Goal: Information Seeking & Learning: Find specific fact

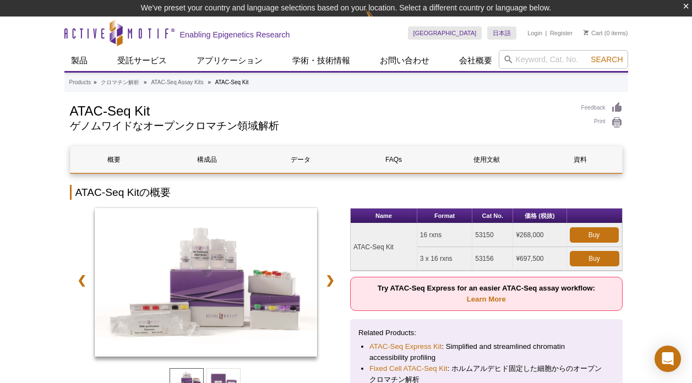
click at [424, 259] on td "3 x 16 rxns" at bounding box center [444, 259] width 55 height 24
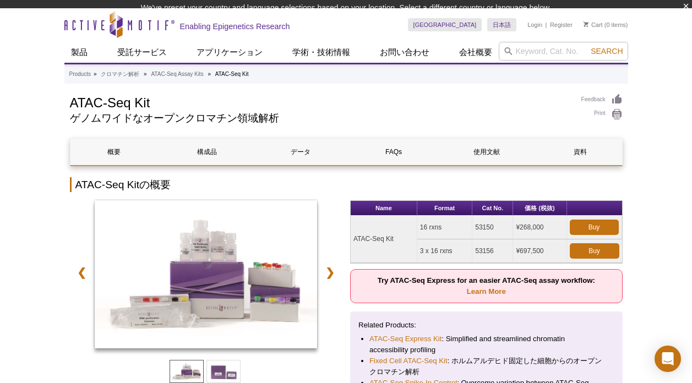
drag, startPoint x: 422, startPoint y: 259, endPoint x: 452, endPoint y: 260, distance: 30.3
click at [452, 260] on div "Name Format Cat No. 価格 (税抜) ATAC-Seq Kit 16 rxns 53150 ¥268,000 Buy 3 x 16 rxns…" at bounding box center [486, 348] width 273 height 296
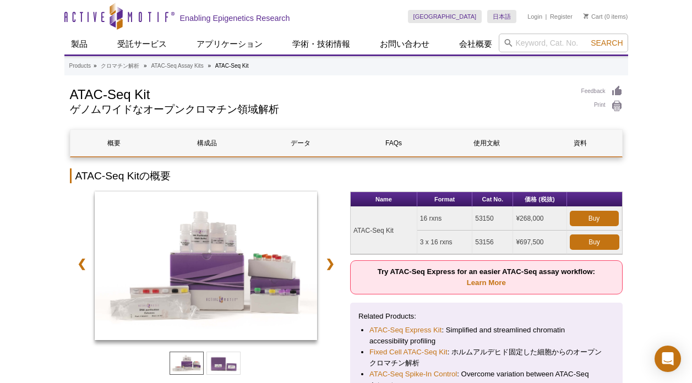
click at [440, 240] on td "3 x 16 rxns" at bounding box center [444, 243] width 55 height 24
drag, startPoint x: 420, startPoint y: 244, endPoint x: 456, endPoint y: 244, distance: 35.8
click at [456, 244] on td "3 x 16 rxns" at bounding box center [444, 243] width 55 height 24
copy td "3 x 16 rxns"
click at [486, 241] on td "53156" at bounding box center [492, 243] width 41 height 24
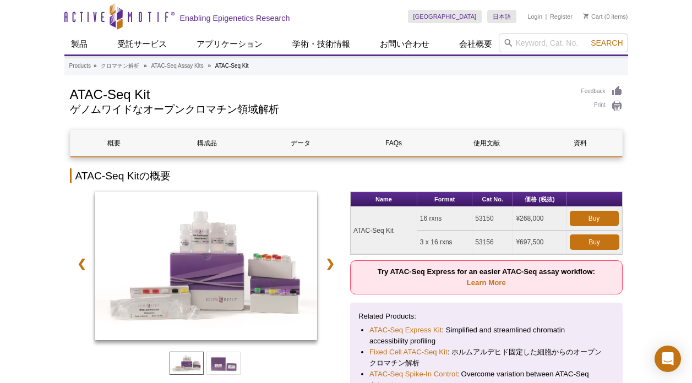
click at [486, 241] on td "53156" at bounding box center [492, 243] width 41 height 24
copy td "53156"
click at [432, 243] on td "3 x 16 rxns" at bounding box center [444, 243] width 55 height 24
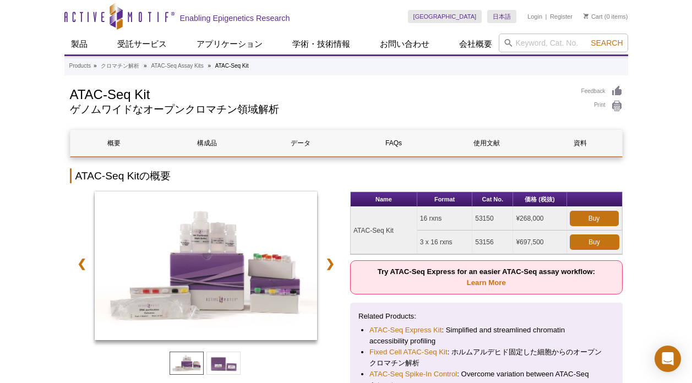
copy tr "3 x 16 rxns"
